Goal: Task Accomplishment & Management: Manage account settings

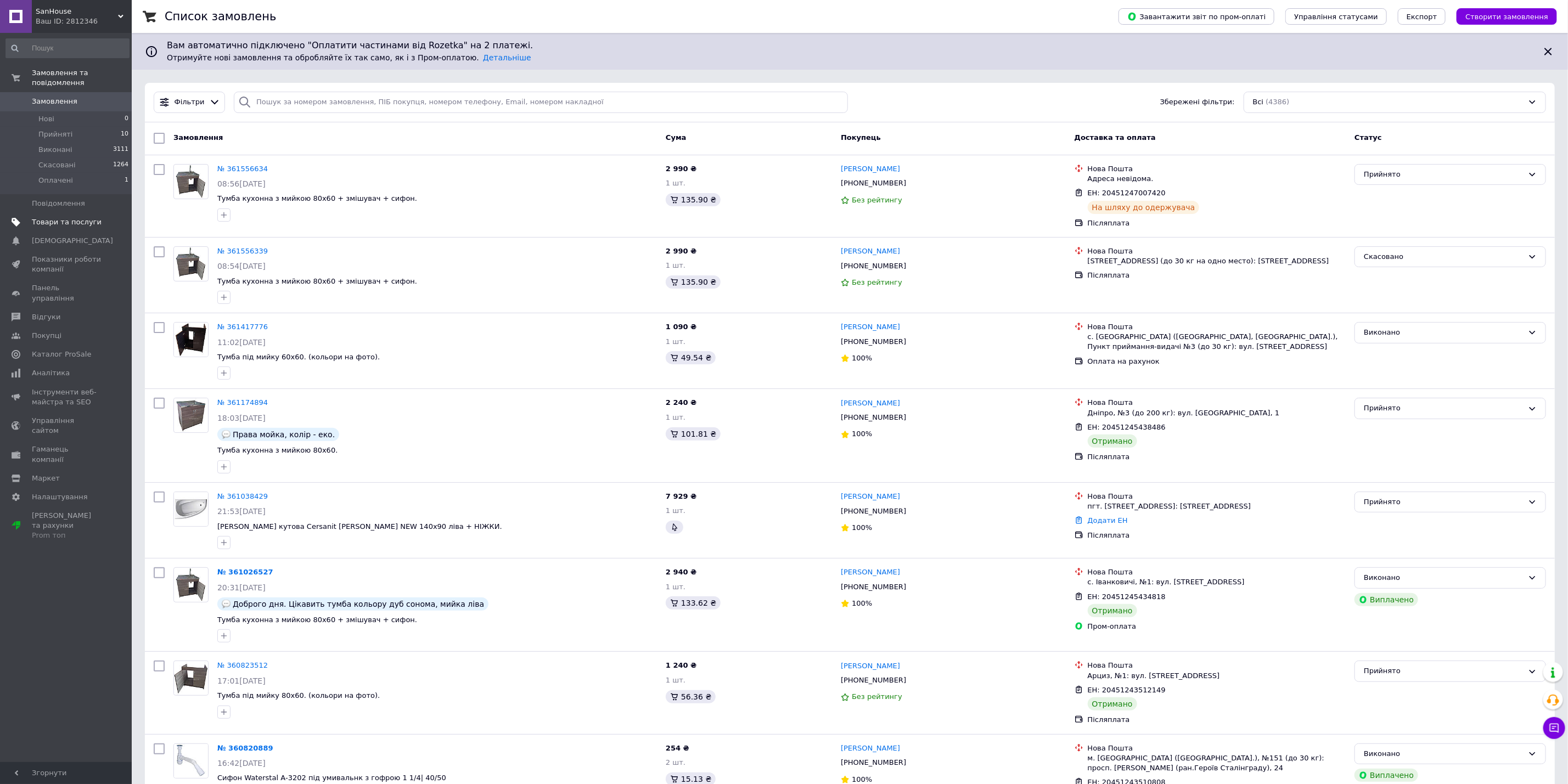
click at [99, 217] on span "Товари та послуги" at bounding box center [67, 222] width 70 height 10
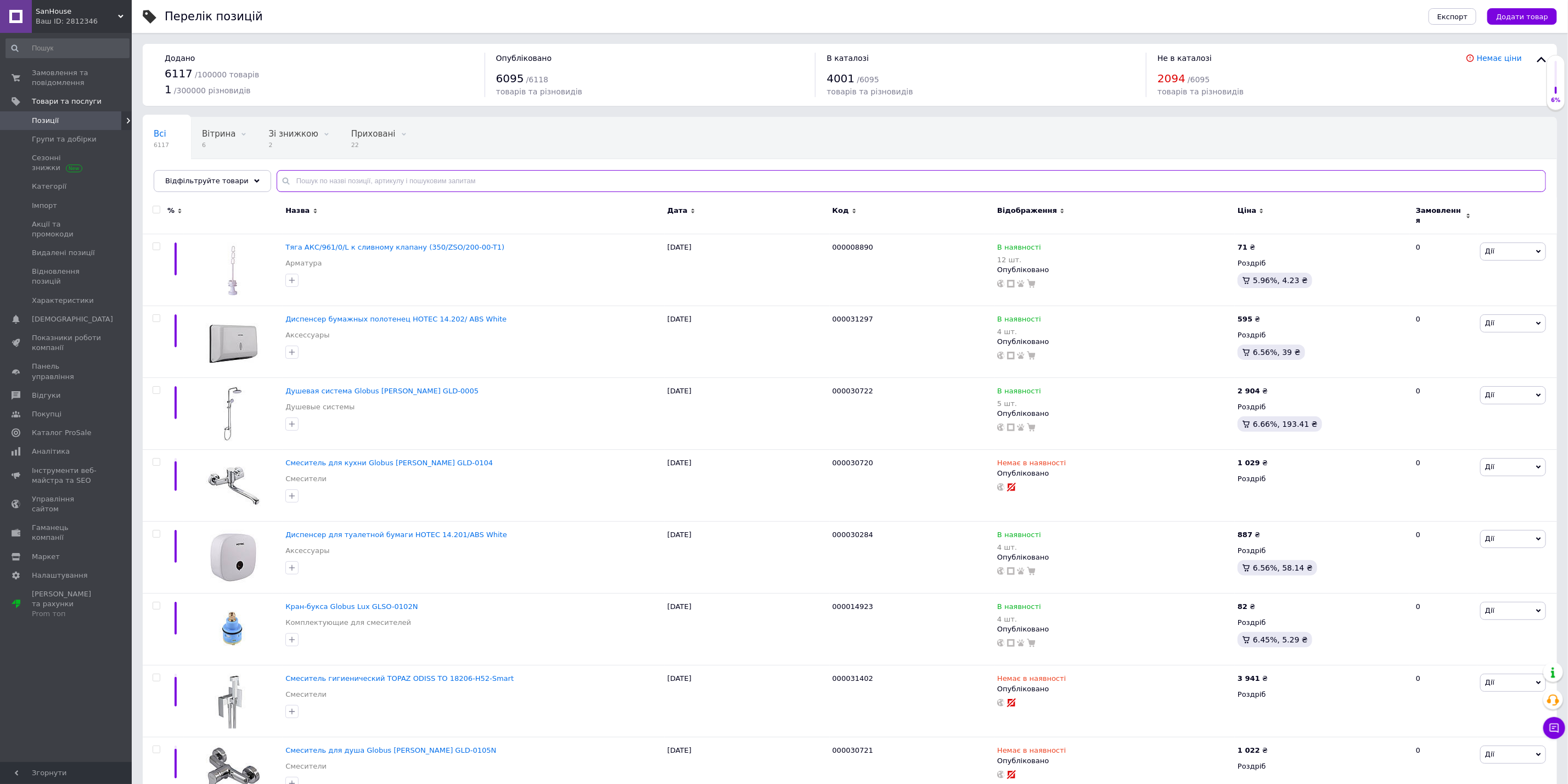
click at [420, 176] on input "text" at bounding box center [911, 180] width 1270 height 22
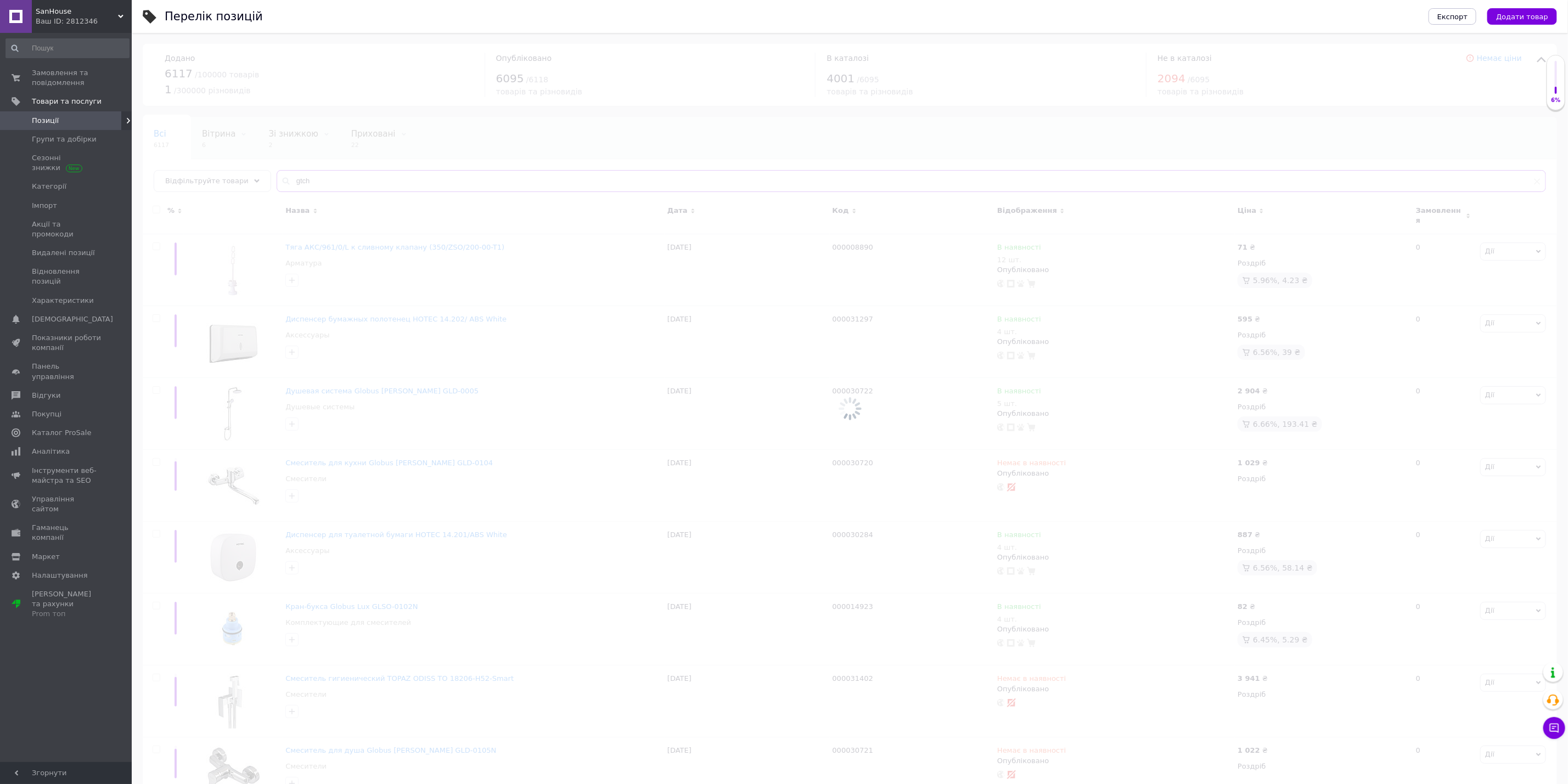
drag, startPoint x: 336, startPoint y: 177, endPoint x: 292, endPoint y: 179, distance: 44.0
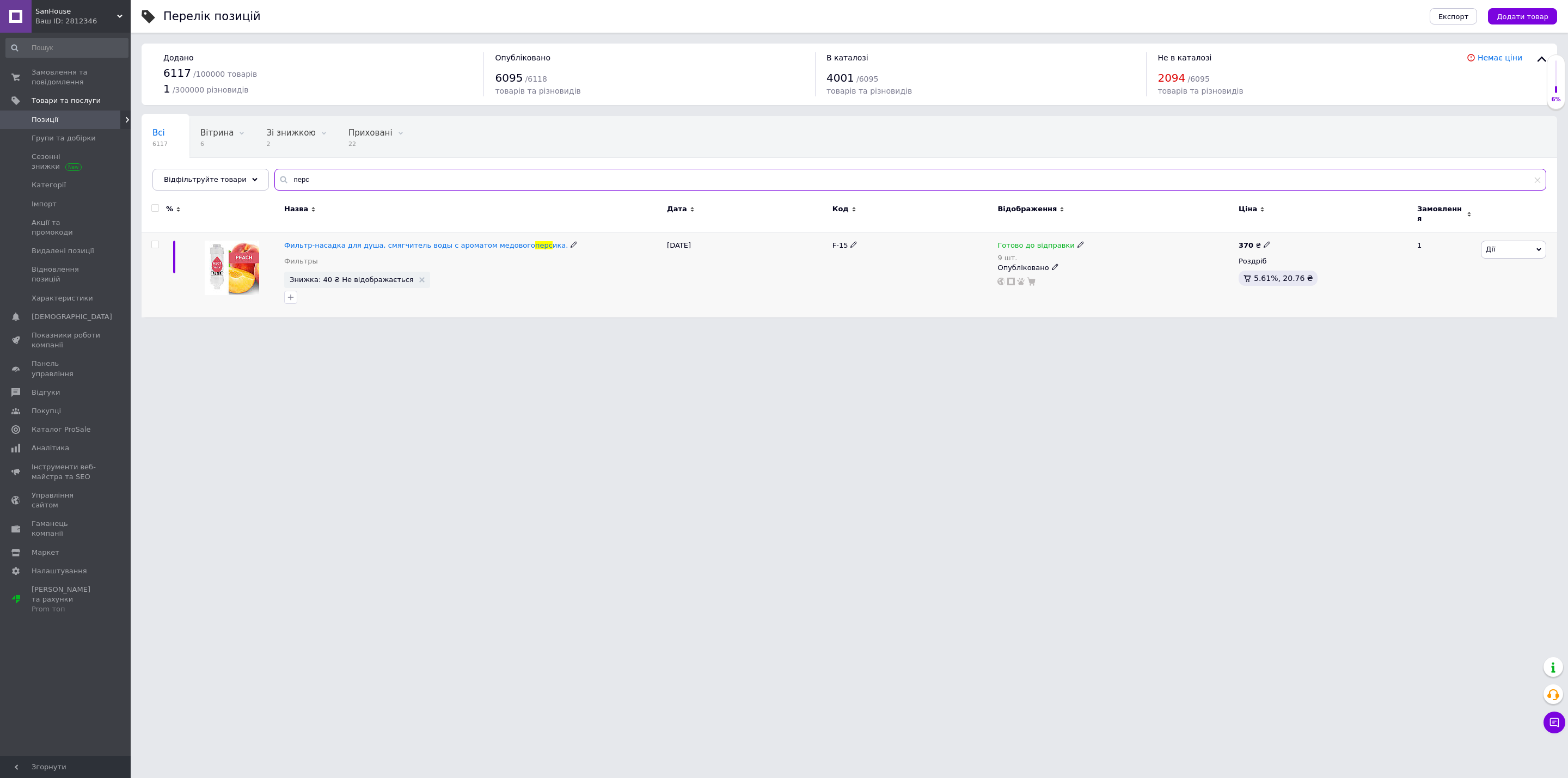
type input "перс"
click at [1077, 241] on icon at bounding box center [1080, 244] width 7 height 7
click at [1126, 276] on li "Немає в наявності" at bounding box center [1136, 284] width 103 height 15
drag, startPoint x: 1116, startPoint y: 278, endPoint x: 1054, endPoint y: 278, distance: 62.0
click at [1054, 278] on div "Готово до відправки 9 шт. Наявність Немає в наявності В наявності Під замовленн…" at bounding box center [1115, 263] width 236 height 45
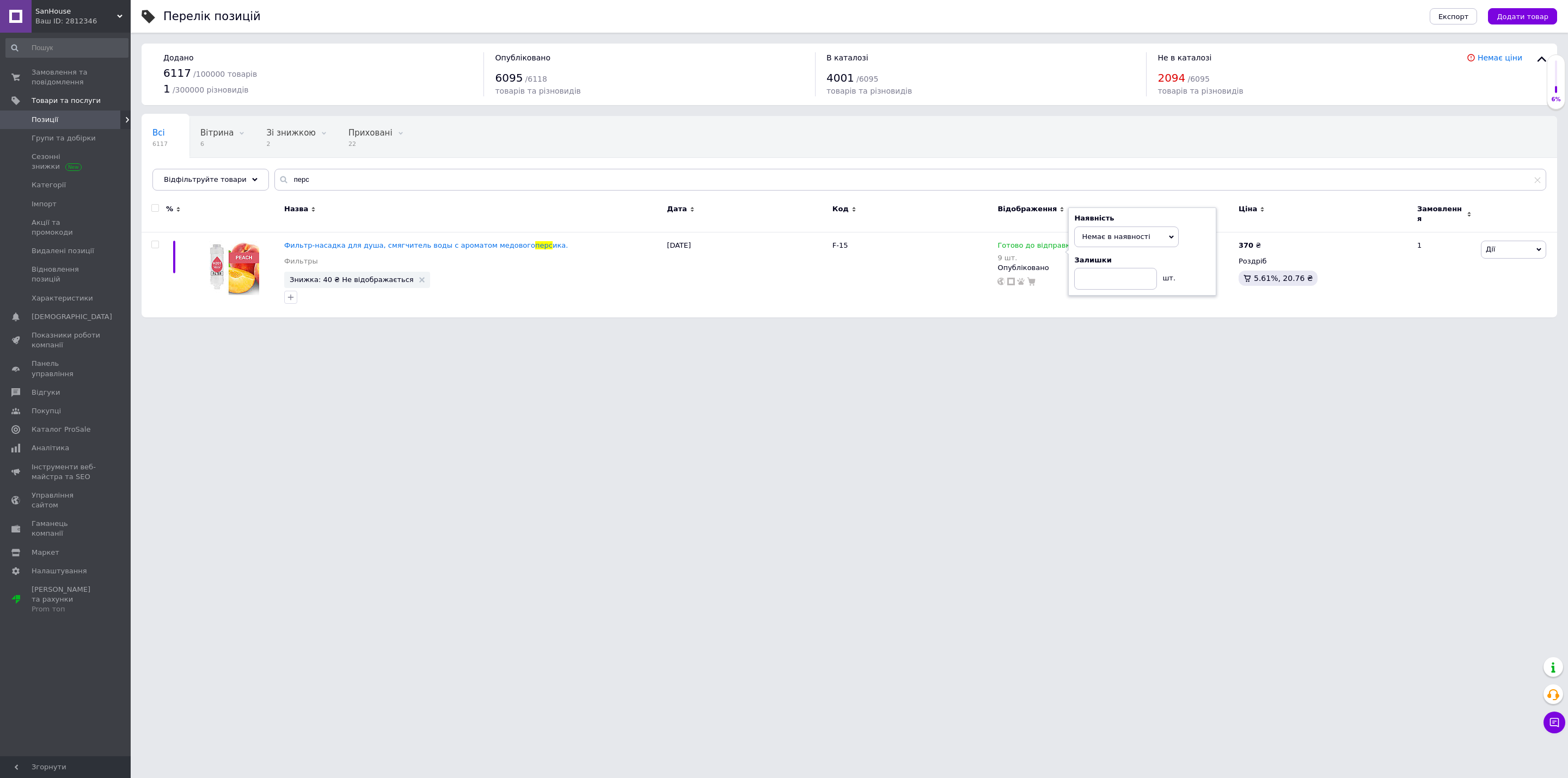
click at [1062, 328] on html "SanHouse Ваш ID: 2812346 Сайт SanHouse Кабінет покупця Перевірити стан системи …" at bounding box center [784, 164] width 1568 height 328
click at [88, 85] on span "Замовлення та повідомлення" at bounding box center [66, 77] width 69 height 20
